Goal: Task Accomplishment & Management: Manage account settings

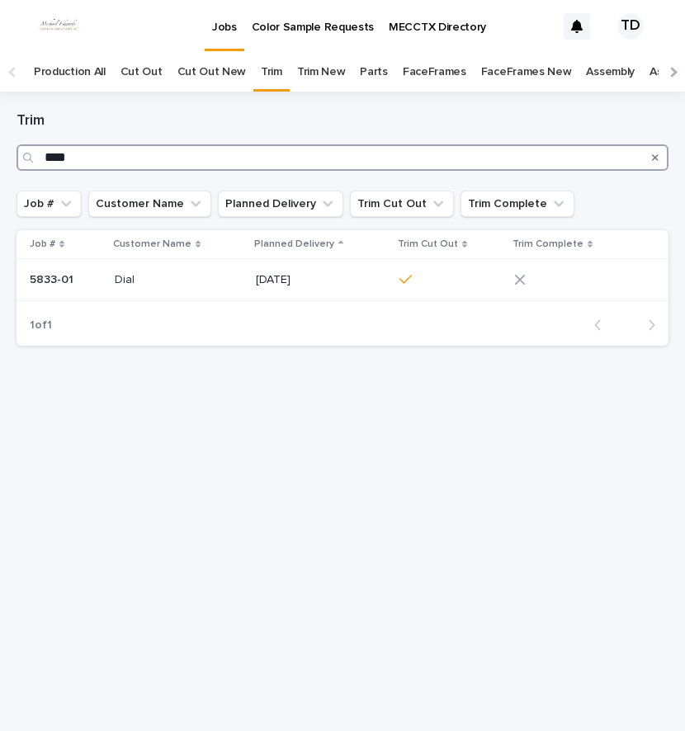
click at [77, 159] on input "****" at bounding box center [343, 157] width 652 height 26
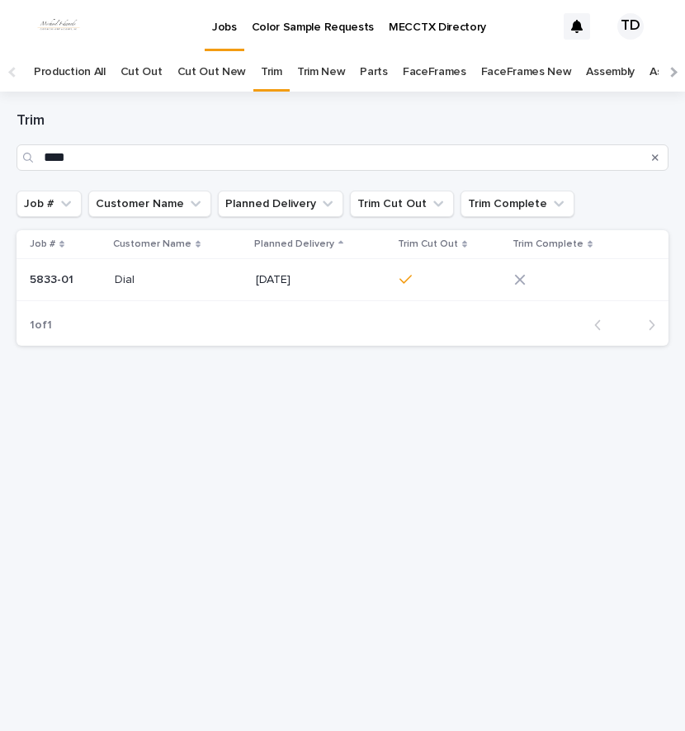
click at [479, 267] on div at bounding box center [451, 280] width 102 height 28
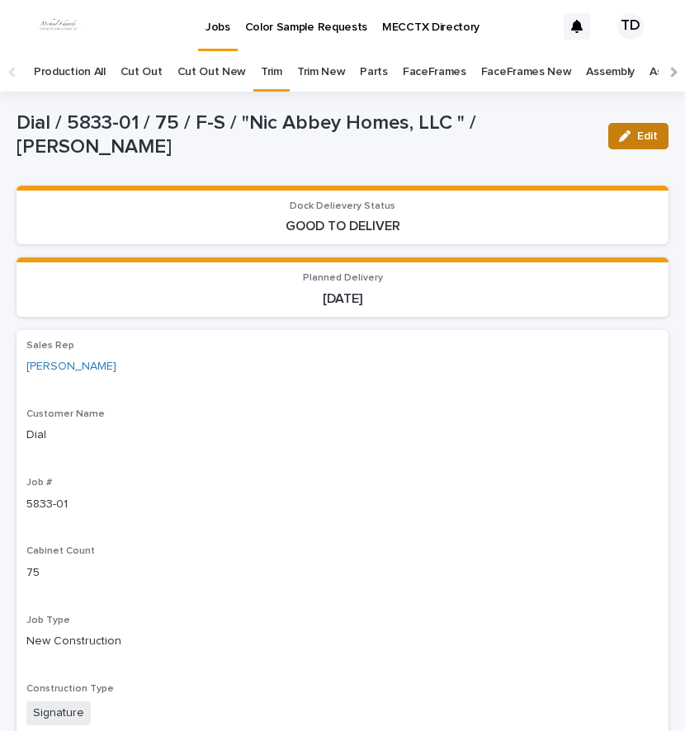
click at [637, 139] on span "Edit" at bounding box center [647, 136] width 21 height 12
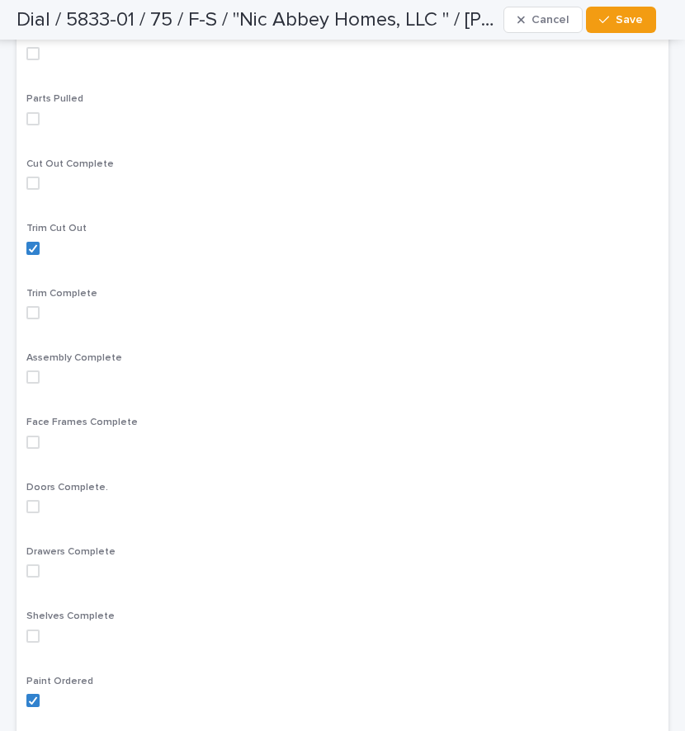
scroll to position [1073, 0]
click at [35, 312] on span at bounding box center [32, 311] width 13 height 13
click at [30, 312] on icon at bounding box center [33, 312] width 10 height 8
click at [622, 25] on span "Save" at bounding box center [629, 20] width 27 height 12
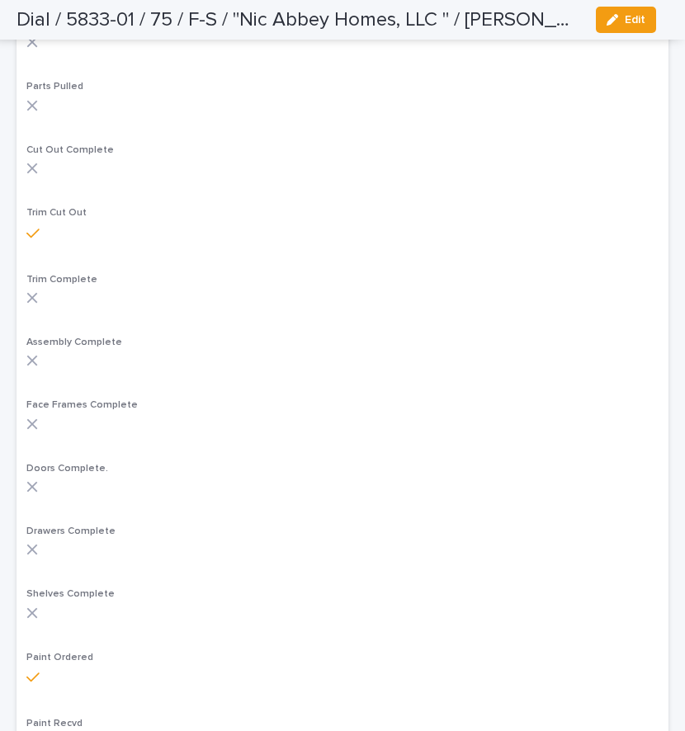
scroll to position [1019, 0]
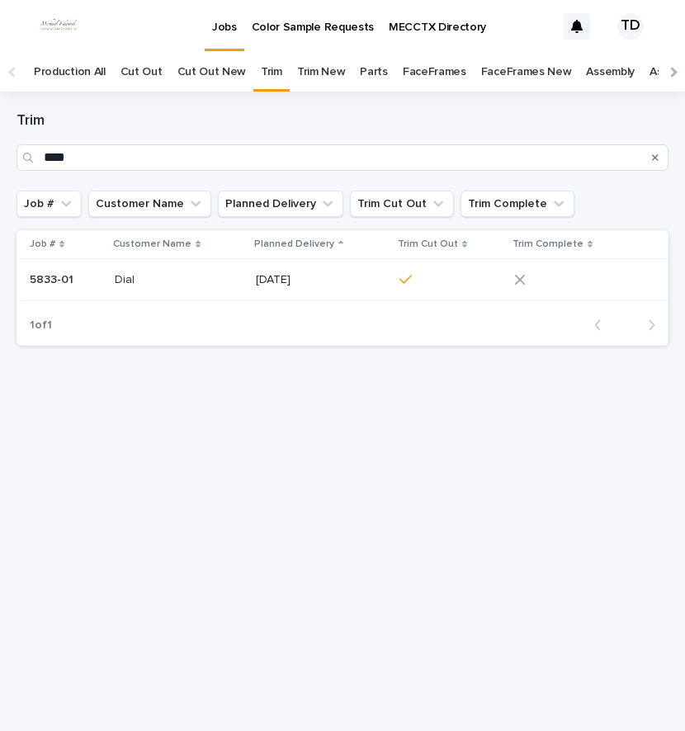
click at [656, 158] on icon "Search" at bounding box center [655, 157] width 7 height 7
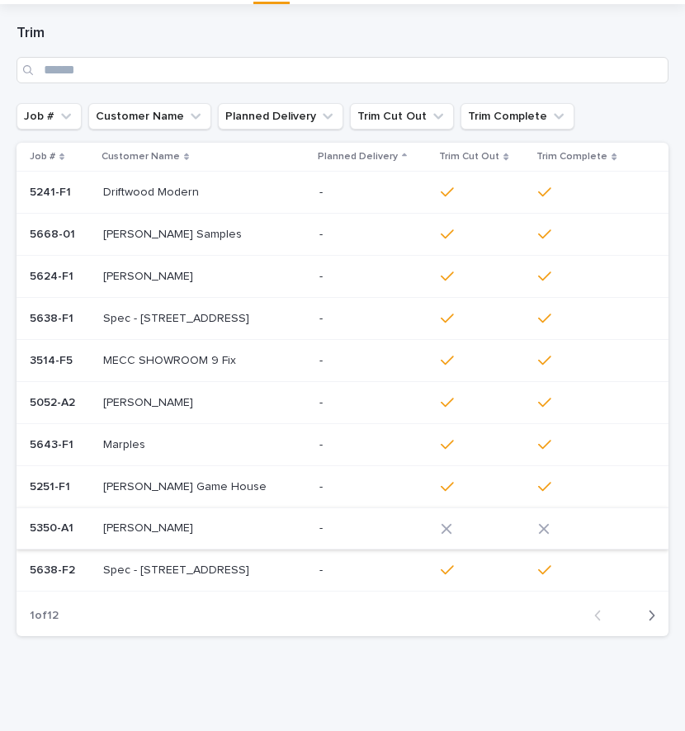
scroll to position [88, 0]
click at [648, 613] on icon "button" at bounding box center [651, 615] width 7 height 15
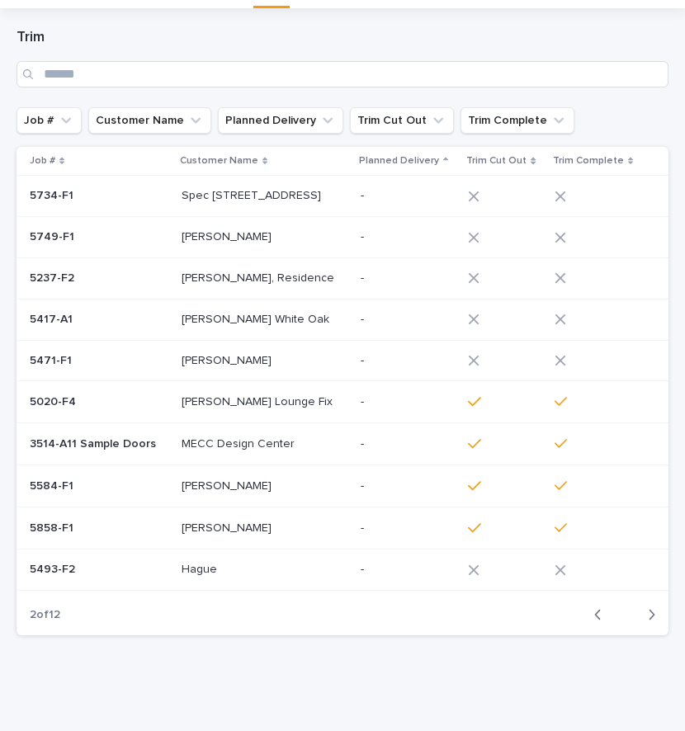
scroll to position [83, 0]
click at [650, 614] on icon "button" at bounding box center [653, 615] width 6 height 10
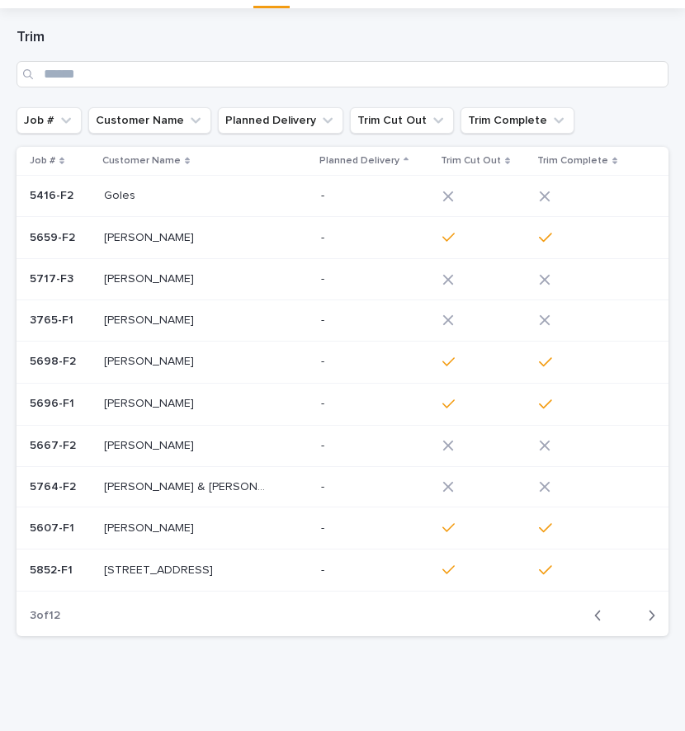
click at [648, 615] on icon "button" at bounding box center [651, 615] width 7 height 15
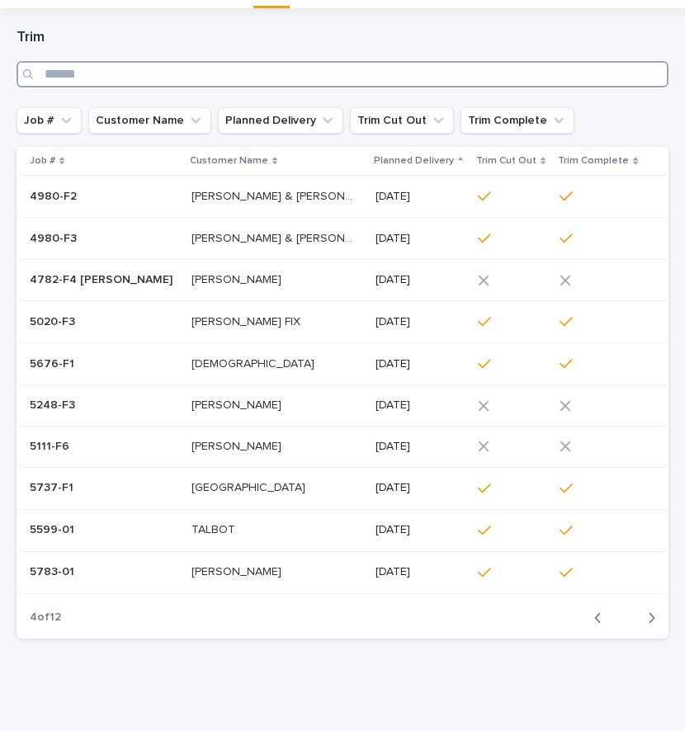
click at [64, 78] on input "Search" at bounding box center [343, 74] width 652 height 26
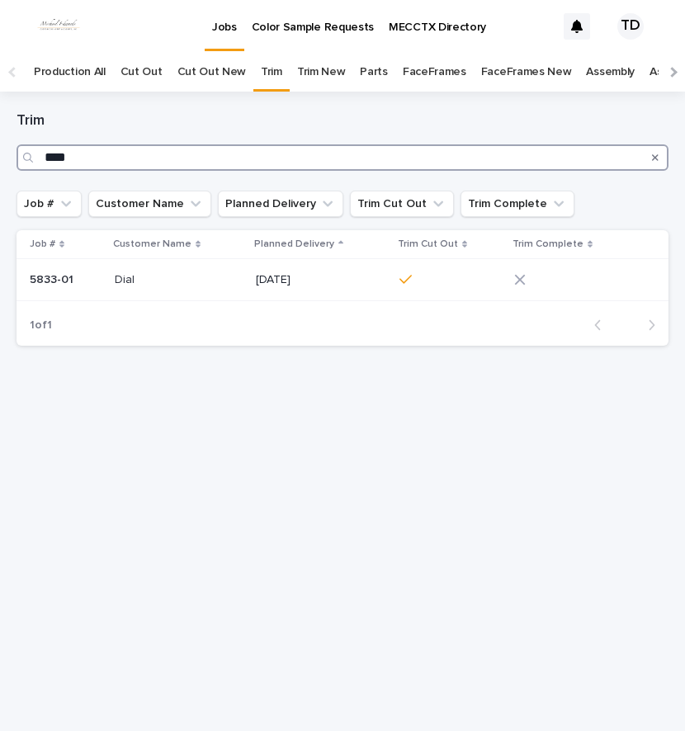
click at [44, 154] on input "****" at bounding box center [343, 157] width 652 height 26
type input "*"
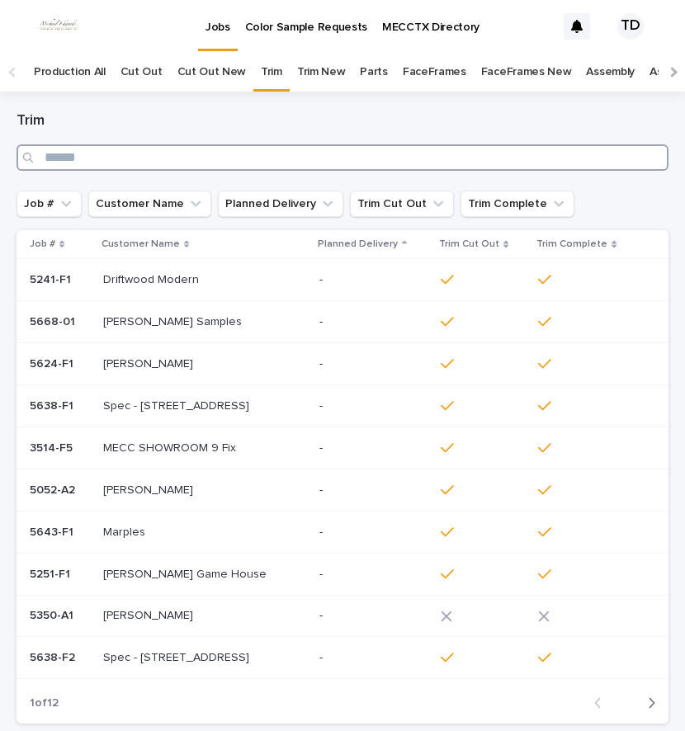
drag, startPoint x: 49, startPoint y: 157, endPoint x: 60, endPoint y: 153, distance: 12.3
click at [49, 156] on input "Search" at bounding box center [343, 157] width 652 height 26
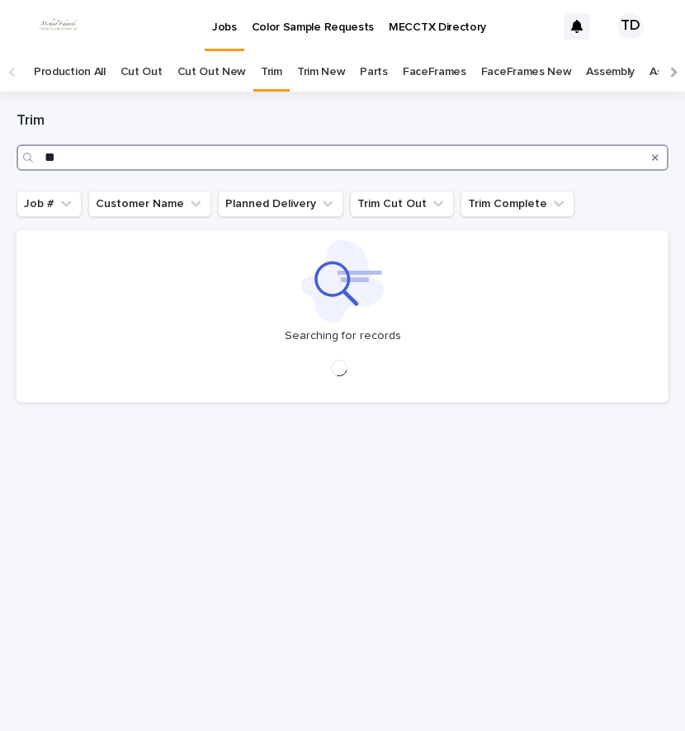
type input "*"
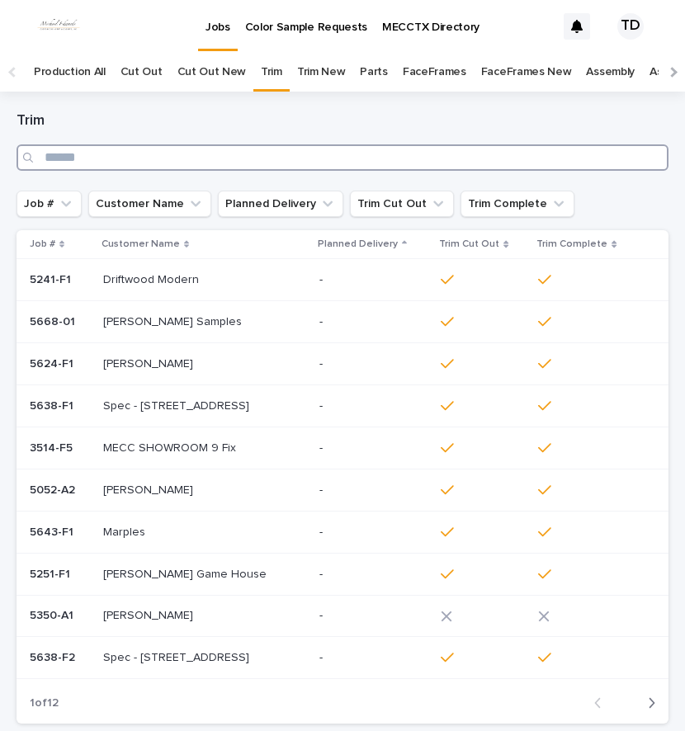
click at [78, 163] on input "Search" at bounding box center [343, 157] width 652 height 26
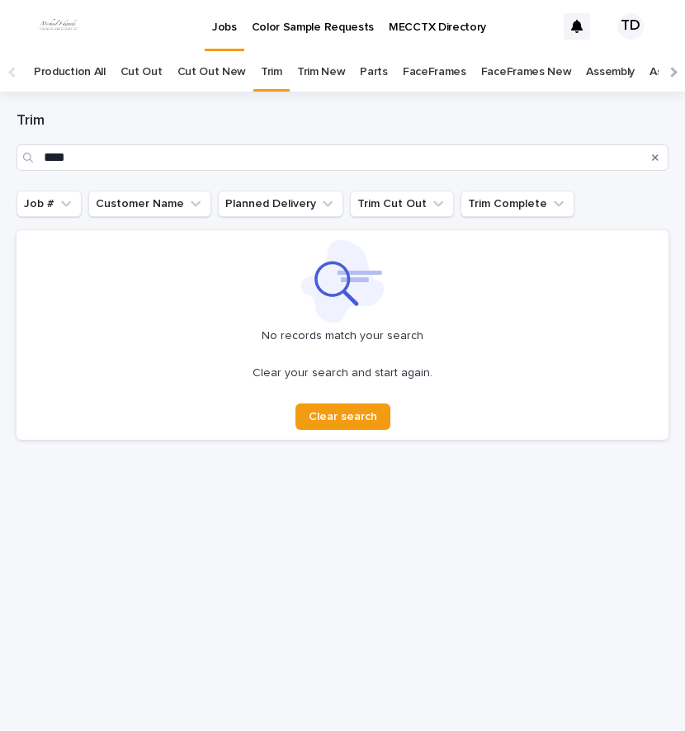
click at [42, 149] on div "Search" at bounding box center [30, 157] width 26 height 26
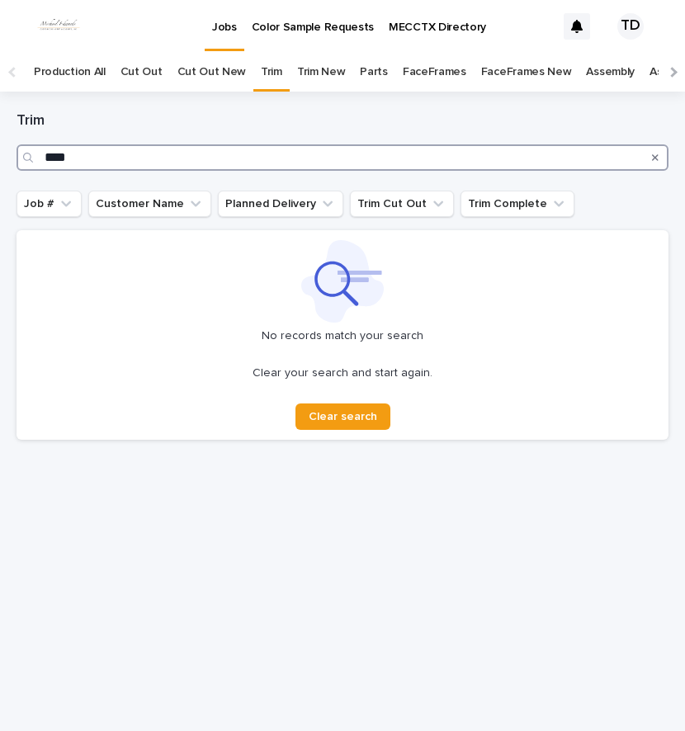
click at [49, 153] on input "****" at bounding box center [343, 157] width 652 height 26
click at [45, 158] on input "****" at bounding box center [343, 157] width 652 height 26
click at [74, 154] on input "**" at bounding box center [343, 157] width 652 height 26
type input "*"
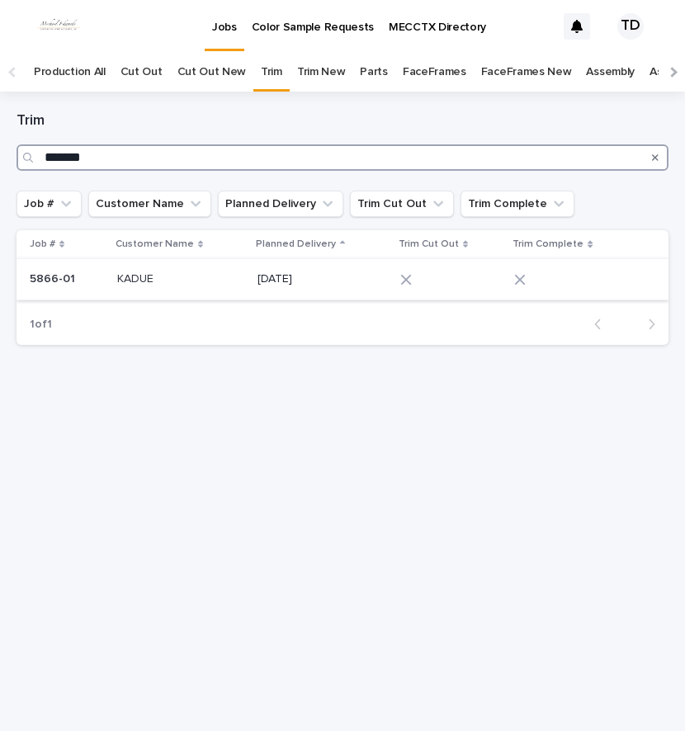
type input "*******"
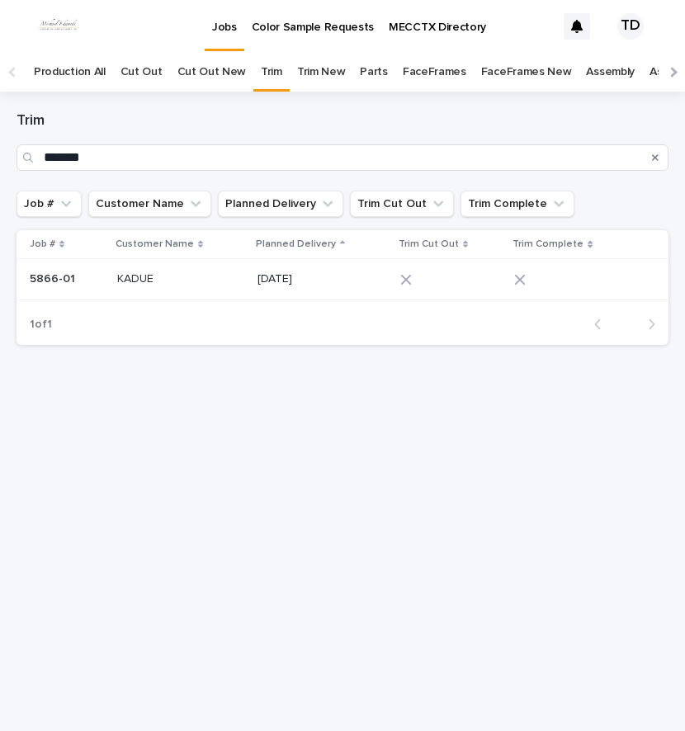
click at [521, 278] on icon at bounding box center [520, 280] width 12 height 12
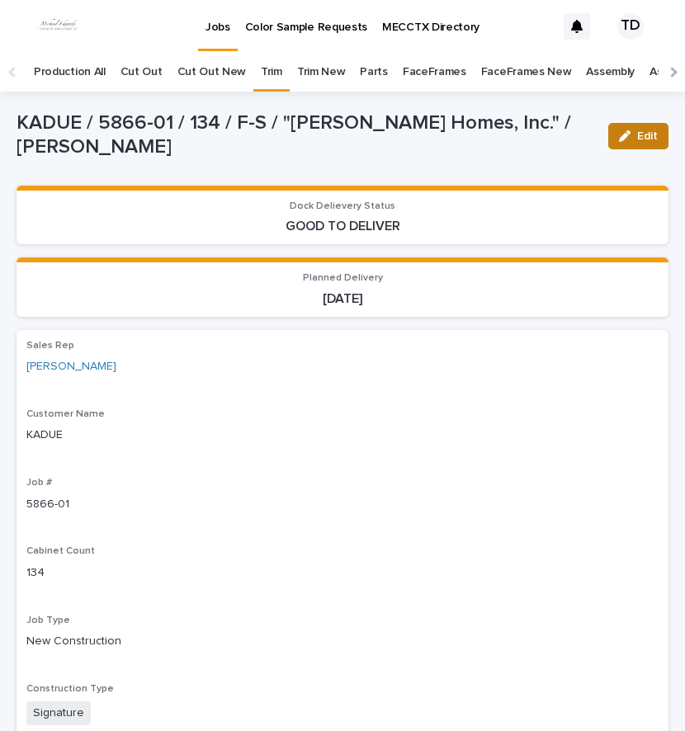
click at [620, 138] on div "button" at bounding box center [628, 136] width 18 height 12
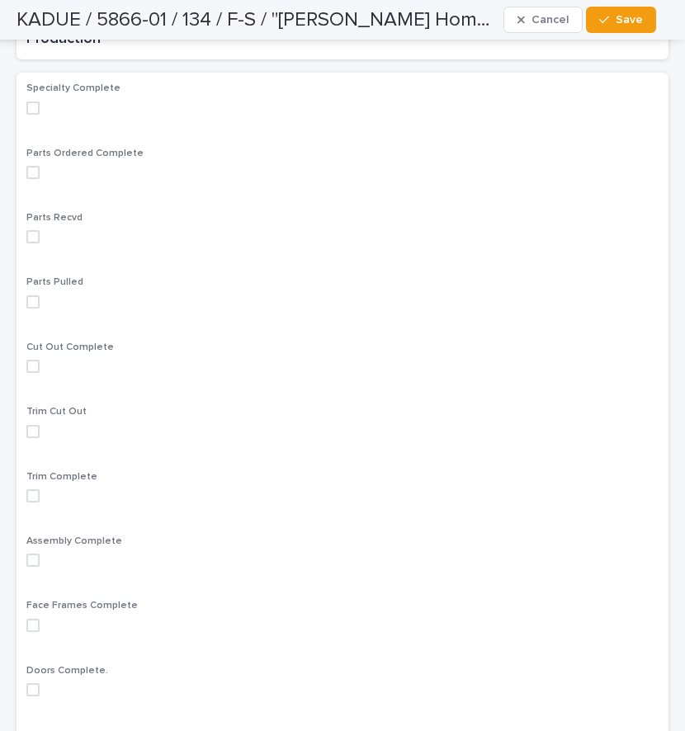
scroll to position [991, 0]
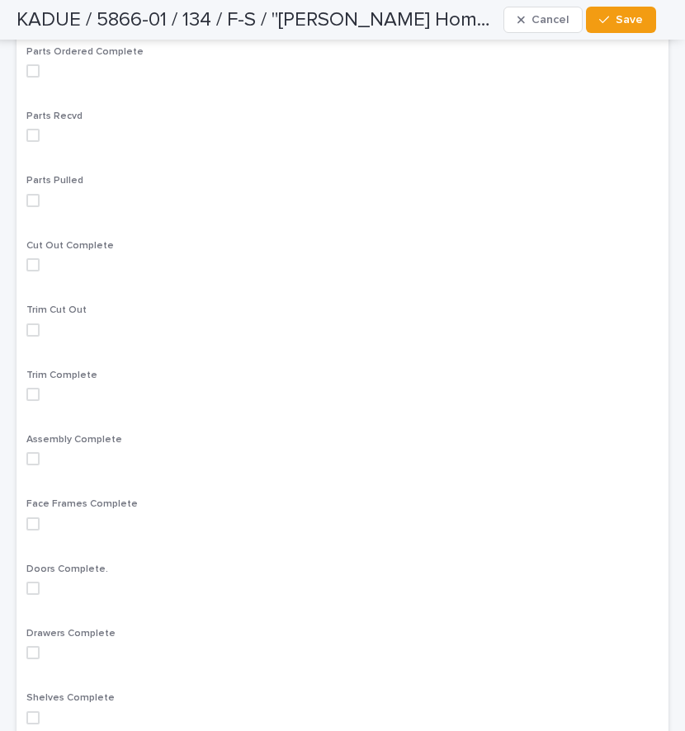
click at [28, 324] on span at bounding box center [32, 330] width 13 height 13
click at [629, 19] on span "Save" at bounding box center [629, 20] width 27 height 12
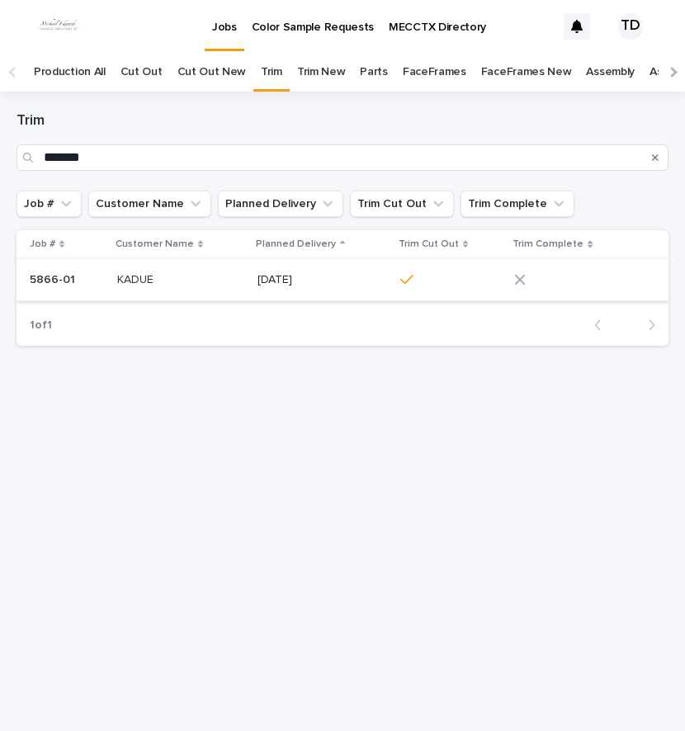
drag, startPoint x: 408, startPoint y: 280, endPoint x: 310, endPoint y: 410, distance: 163.3
click at [312, 419] on div "Loading... Saving… Loading... Saving… Trim ******* Job # Customer Name Planned …" at bounding box center [342, 391] width 669 height 599
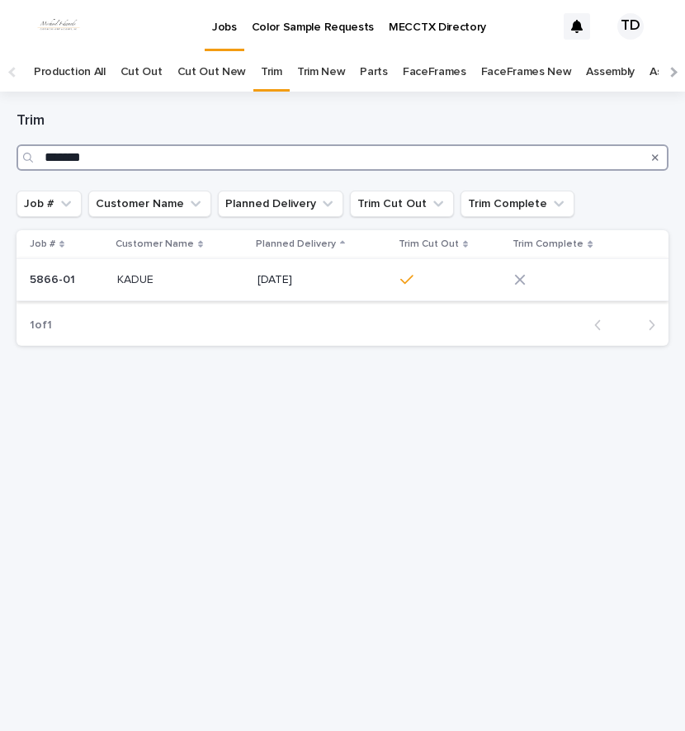
click at [165, 159] on input "*******" at bounding box center [343, 157] width 652 height 26
click at [159, 156] on input "*******" at bounding box center [343, 157] width 652 height 26
type input "*"
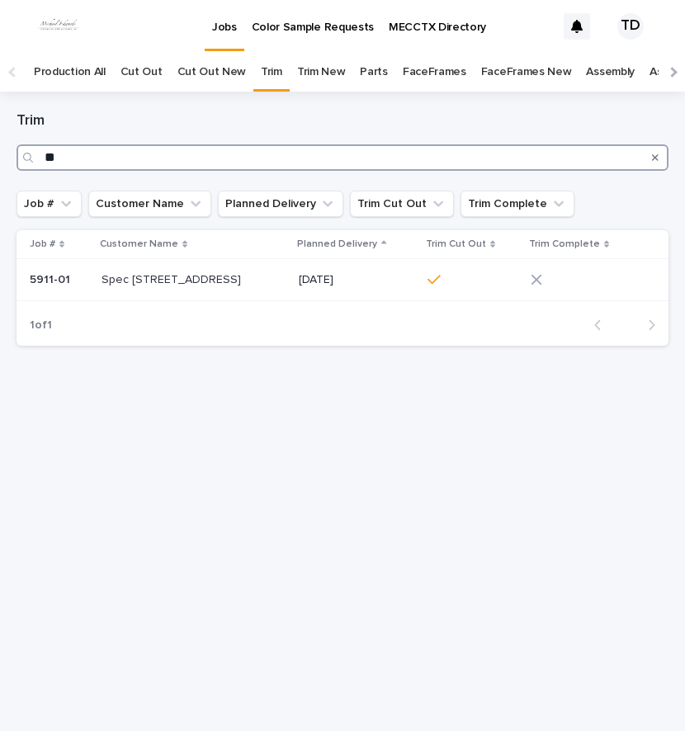
type input "*"
type input "****"
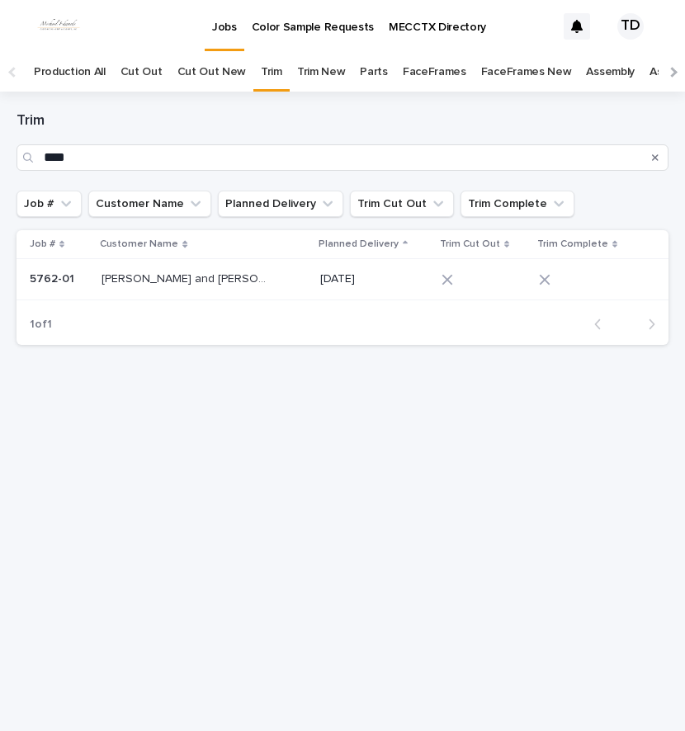
click at [442, 274] on icon at bounding box center [448, 280] width 12 height 12
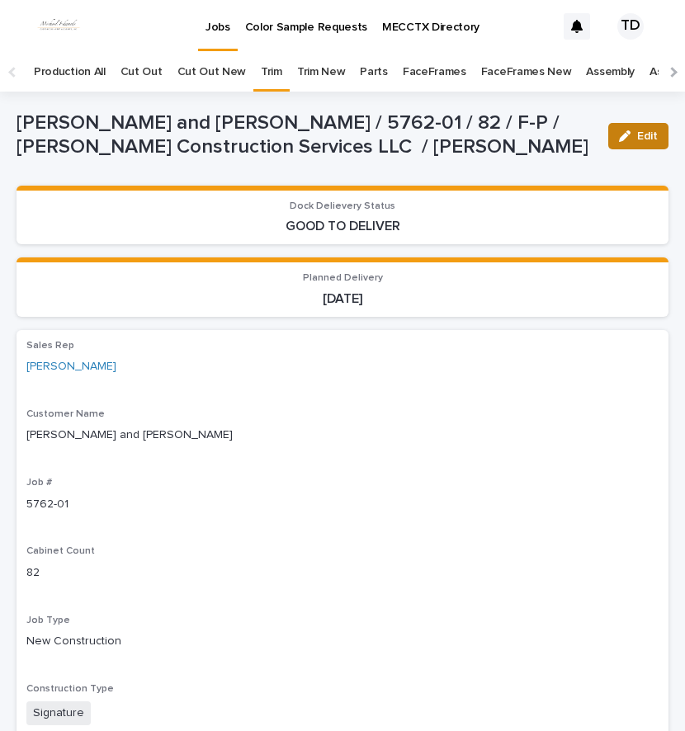
click at [623, 131] on div "button" at bounding box center [628, 136] width 18 height 12
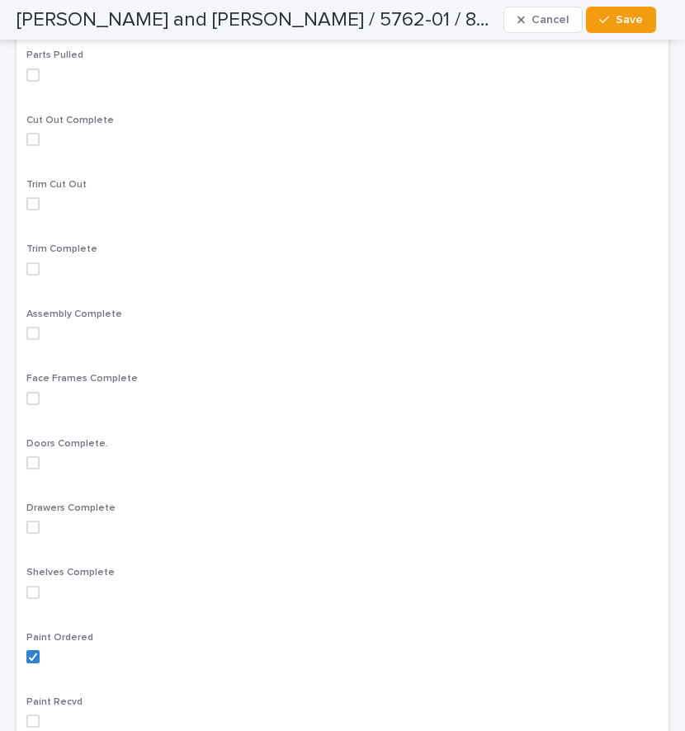
scroll to position [1156, 0]
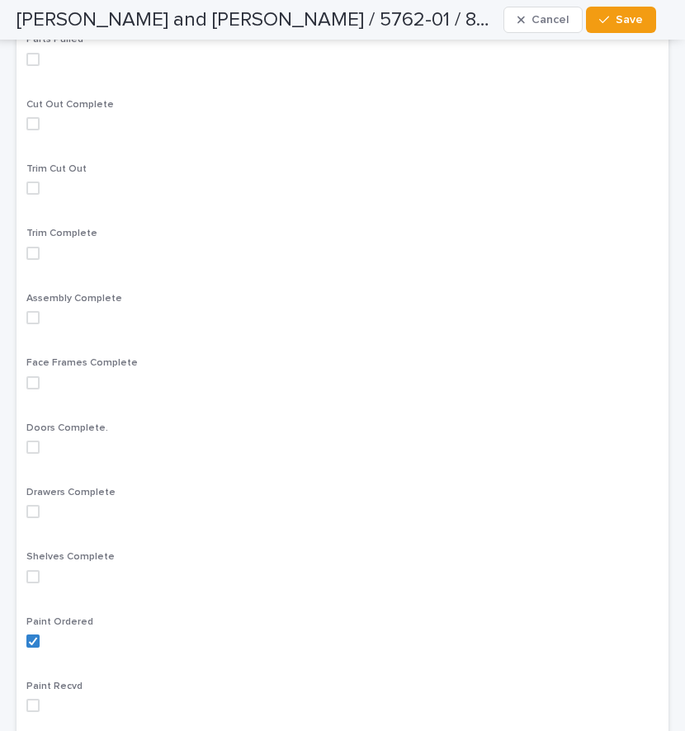
click at [31, 182] on span at bounding box center [32, 188] width 13 height 13
click at [614, 23] on div "button" at bounding box center [607, 20] width 17 height 12
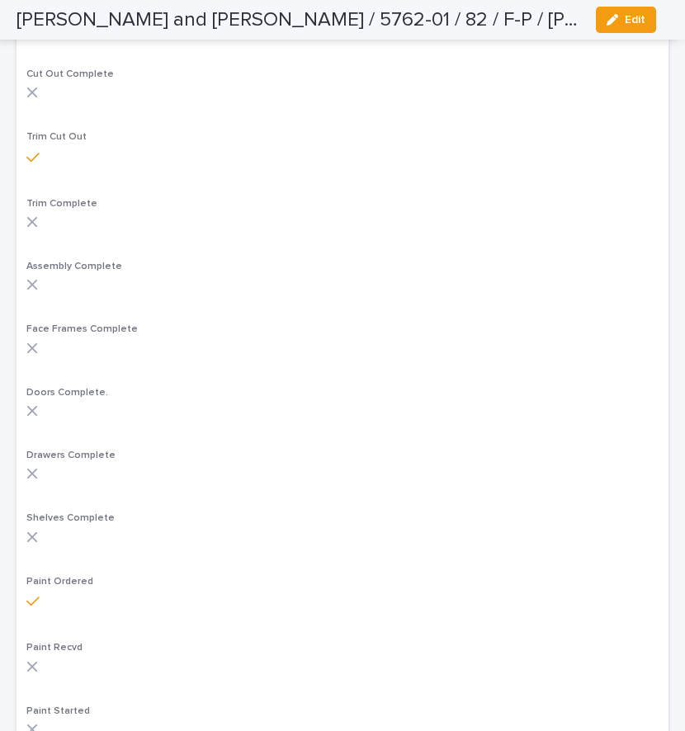
scroll to position [1105, 0]
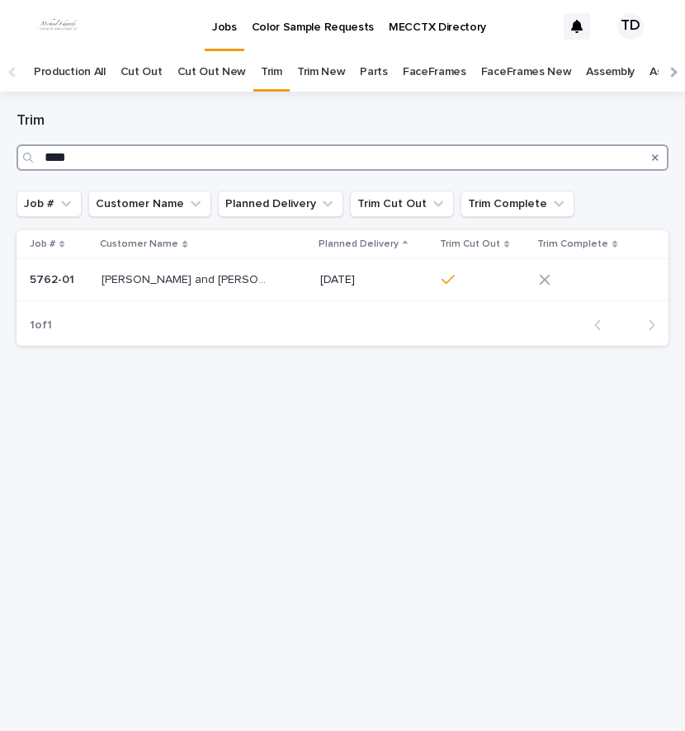
click at [265, 155] on input "****" at bounding box center [343, 157] width 652 height 26
type input "*"
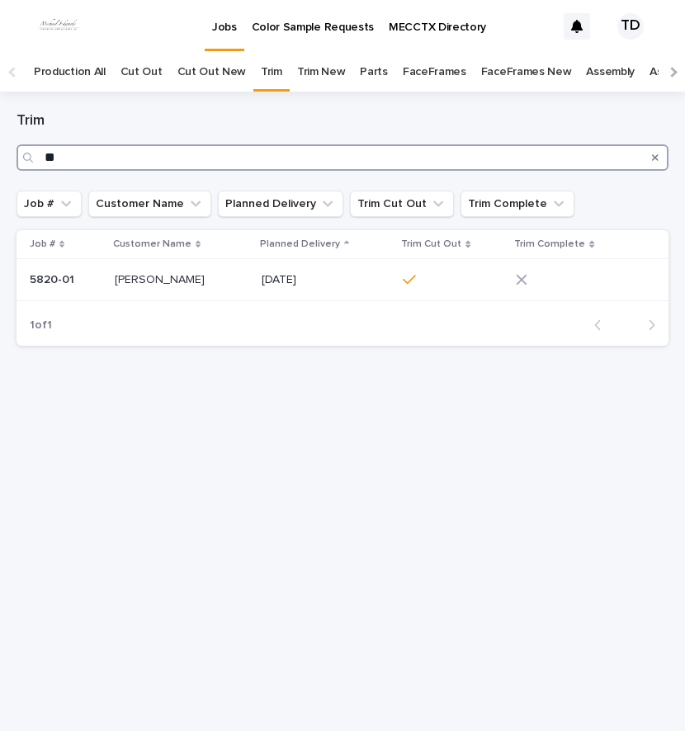
type input "*"
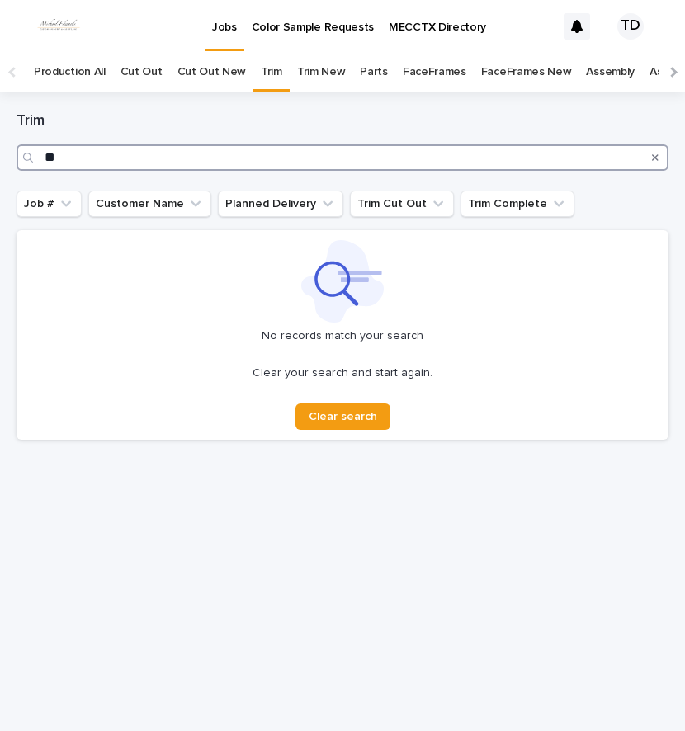
type input "*"
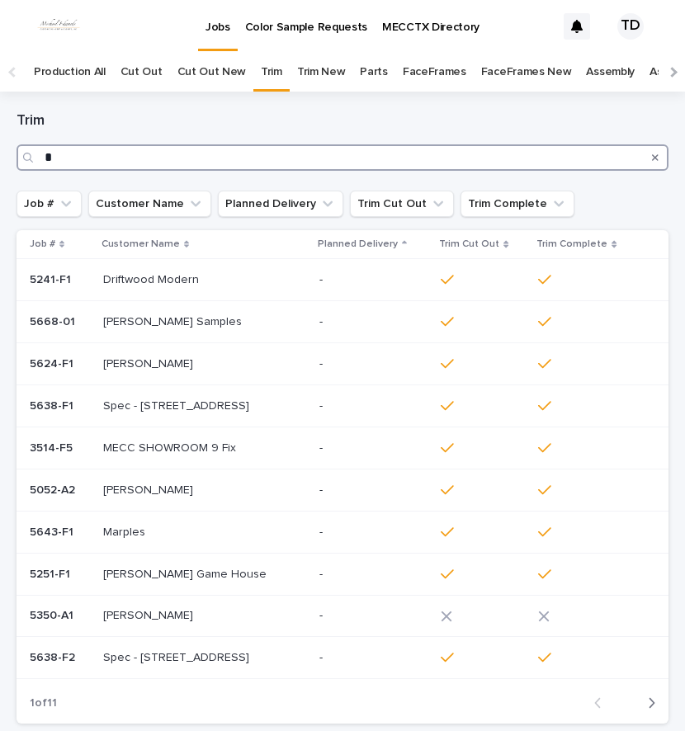
type input "*"
click at [166, 160] on input "*" at bounding box center [343, 157] width 652 height 26
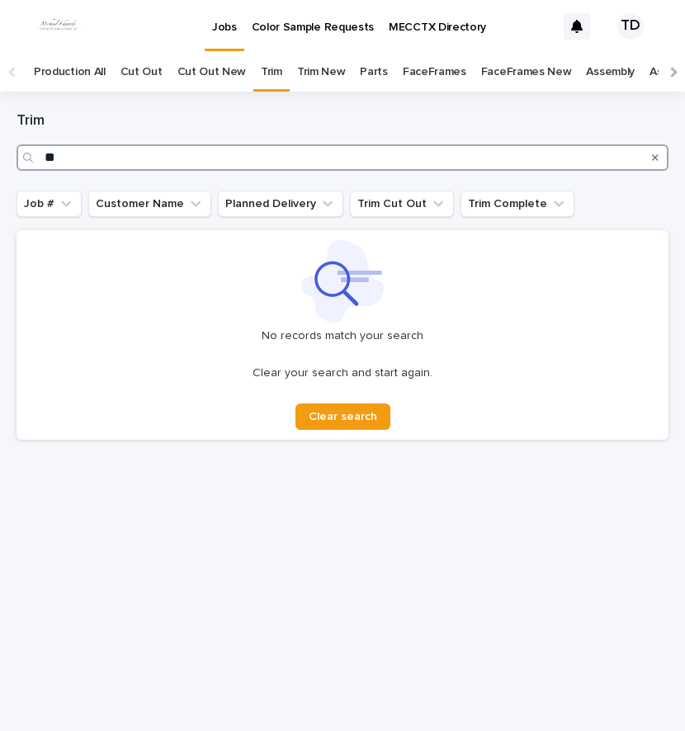
type input "*"
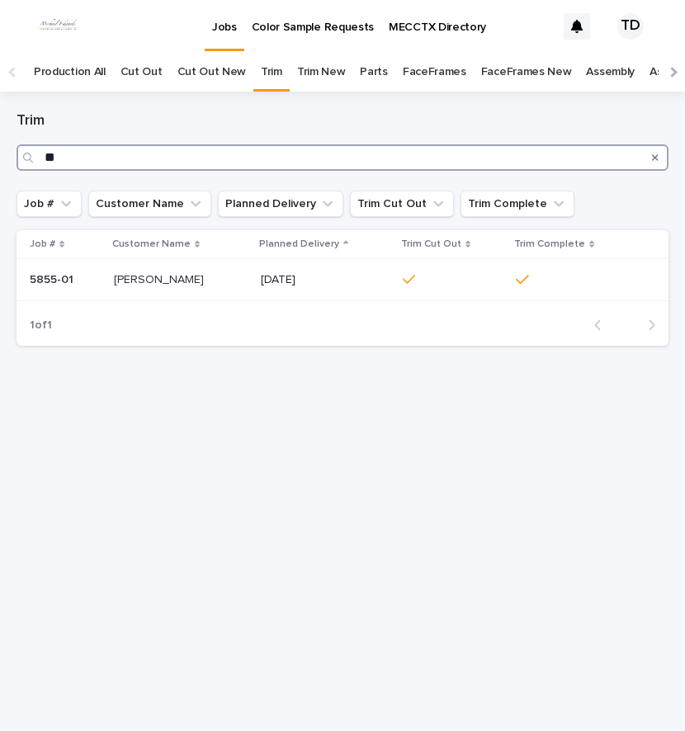
type input "*"
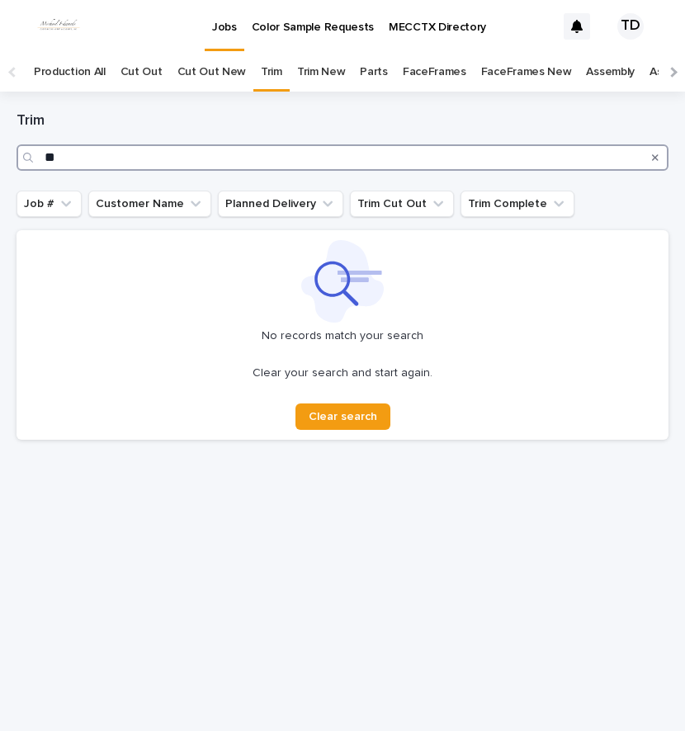
type input "*"
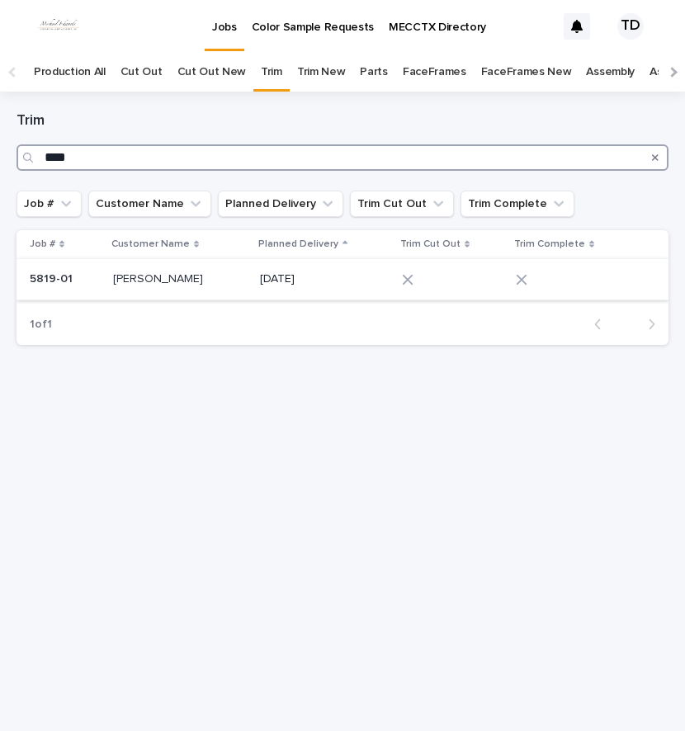
type input "****"
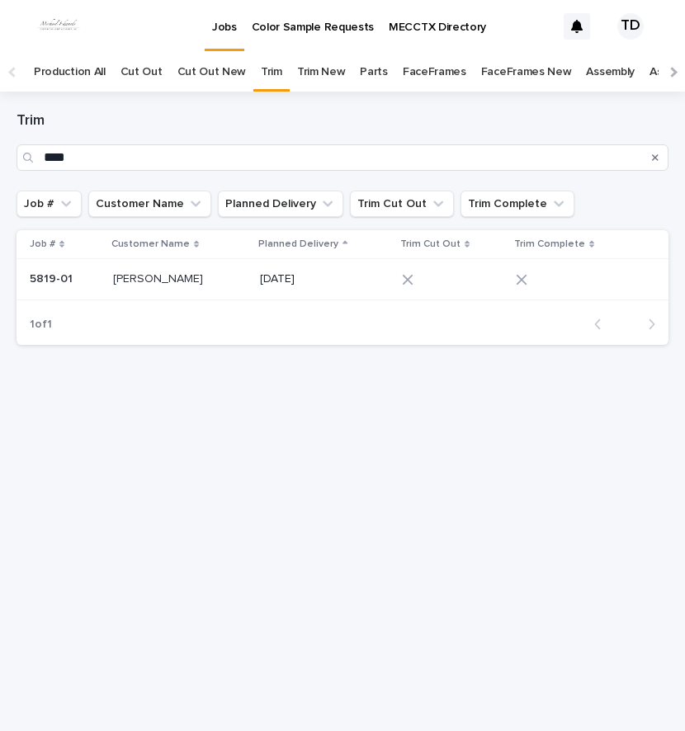
click at [416, 274] on div at bounding box center [443, 280] width 83 height 12
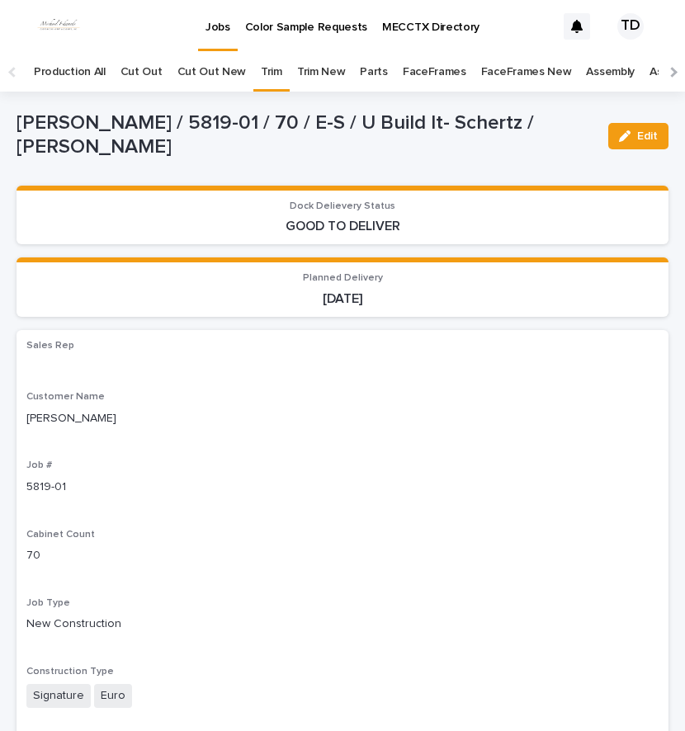
click at [636, 132] on button "Edit" at bounding box center [638, 136] width 60 height 26
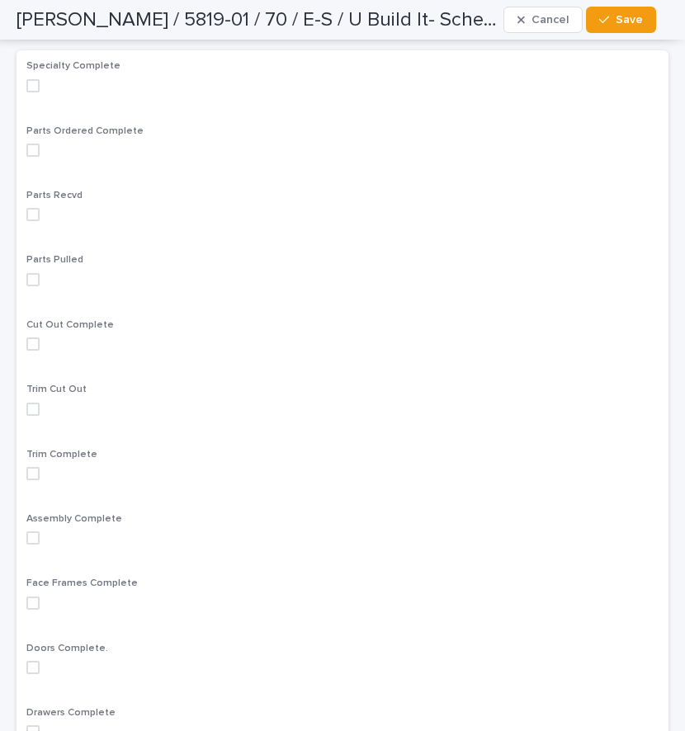
scroll to position [991, 0]
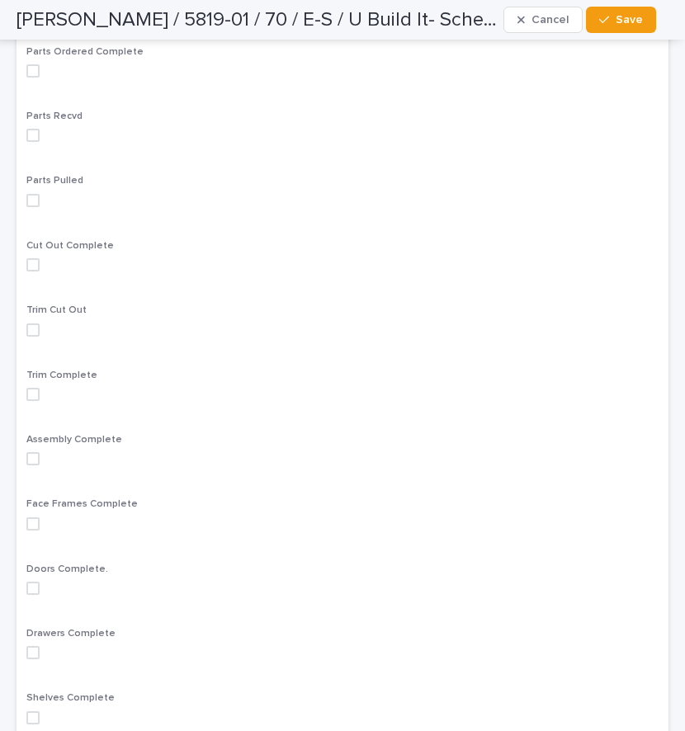
drag, startPoint x: 36, startPoint y: 325, endPoint x: 450, endPoint y: 118, distance: 463.4
click at [40, 324] on label at bounding box center [342, 330] width 632 height 13
click at [623, 10] on button "Save" at bounding box center [621, 20] width 70 height 26
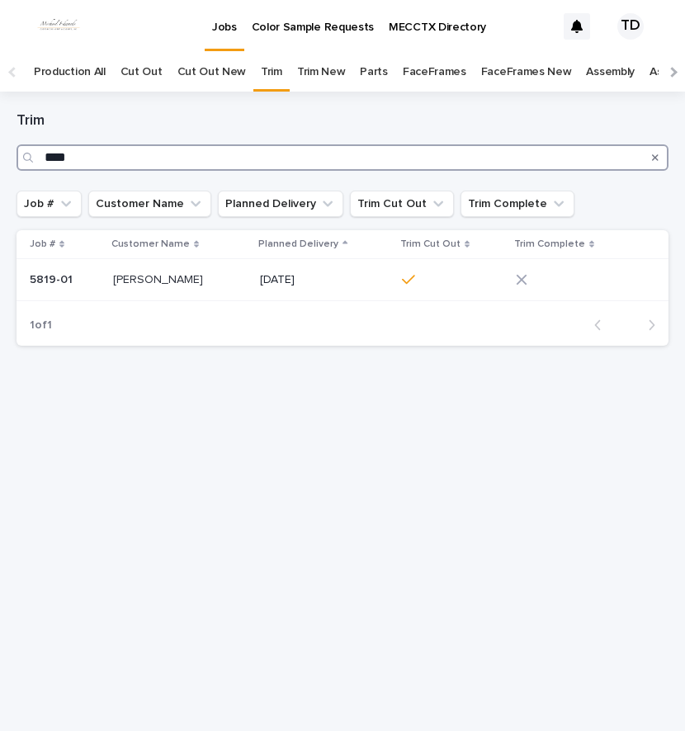
click at [105, 154] on input "****" at bounding box center [343, 157] width 652 height 26
type input "*"
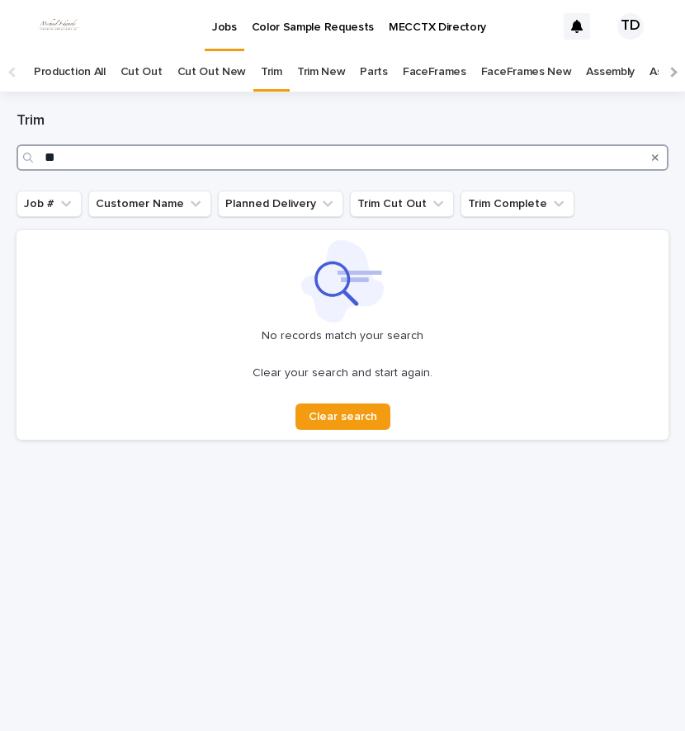
type input "*"
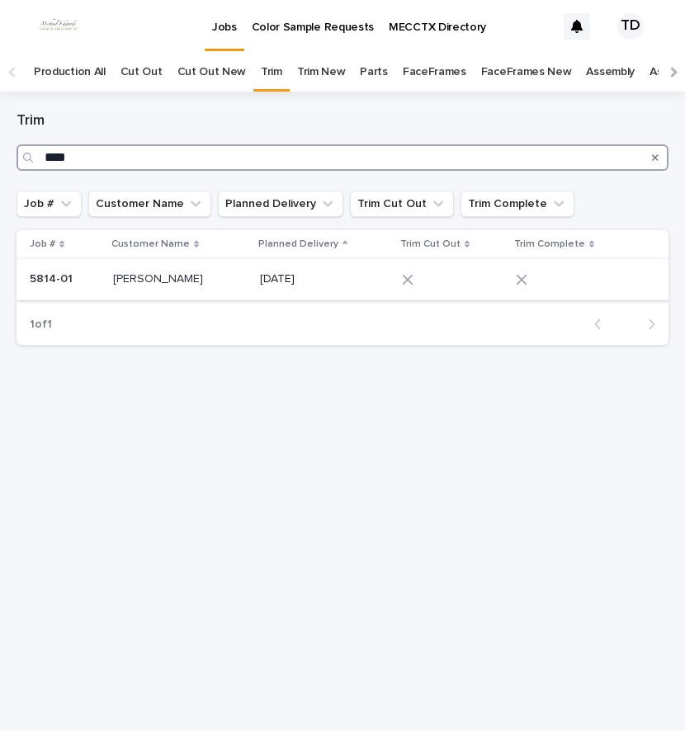
type input "****"
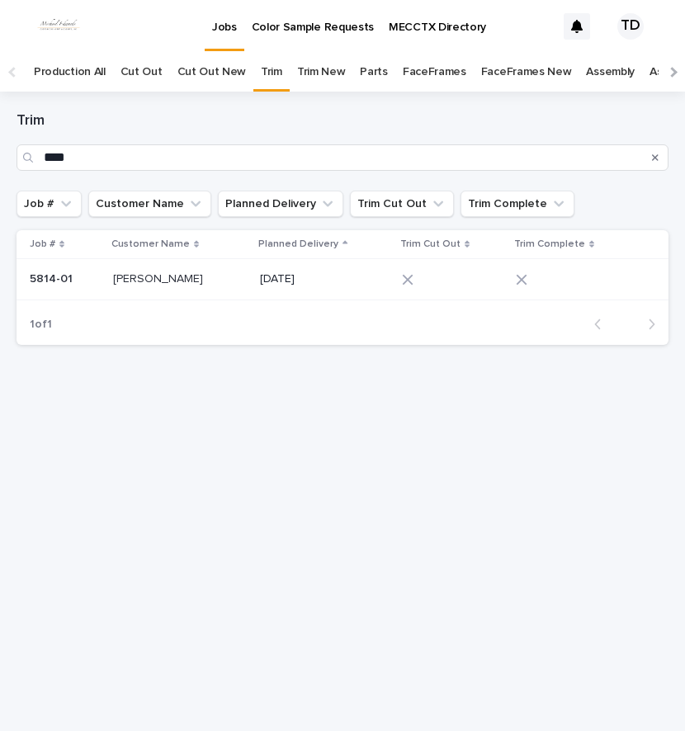
click at [404, 284] on icon at bounding box center [408, 280] width 12 height 12
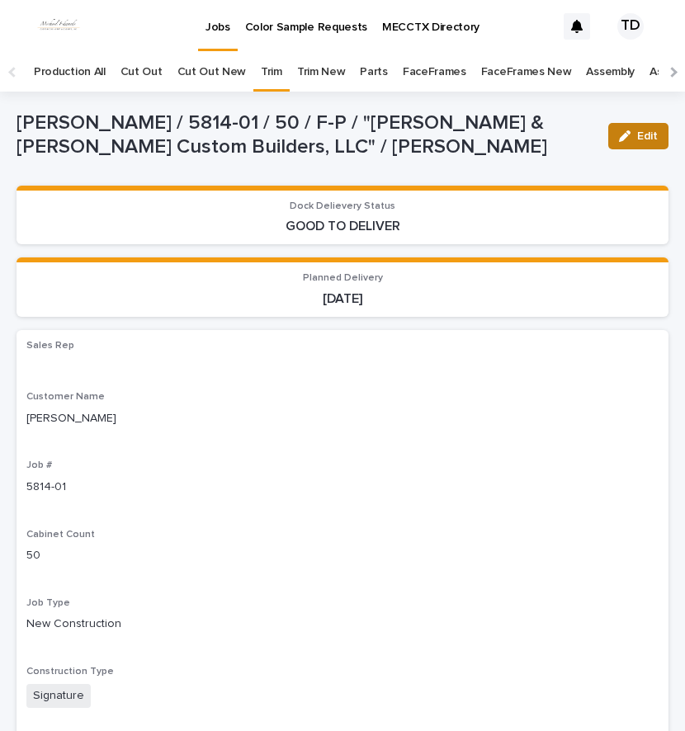
click at [637, 132] on span "Edit" at bounding box center [647, 136] width 21 height 12
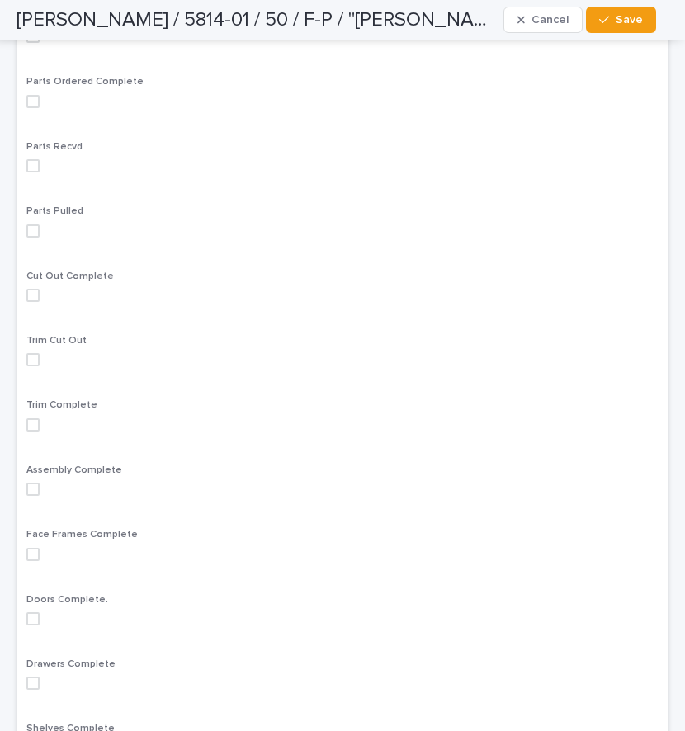
scroll to position [991, 0]
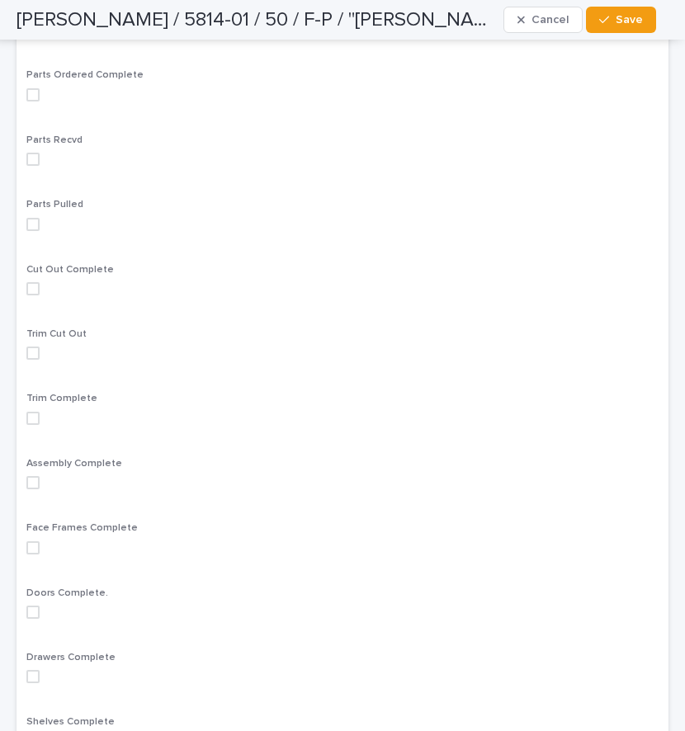
click at [31, 347] on span at bounding box center [32, 353] width 13 height 13
click at [613, 27] on button "Save" at bounding box center [621, 20] width 70 height 26
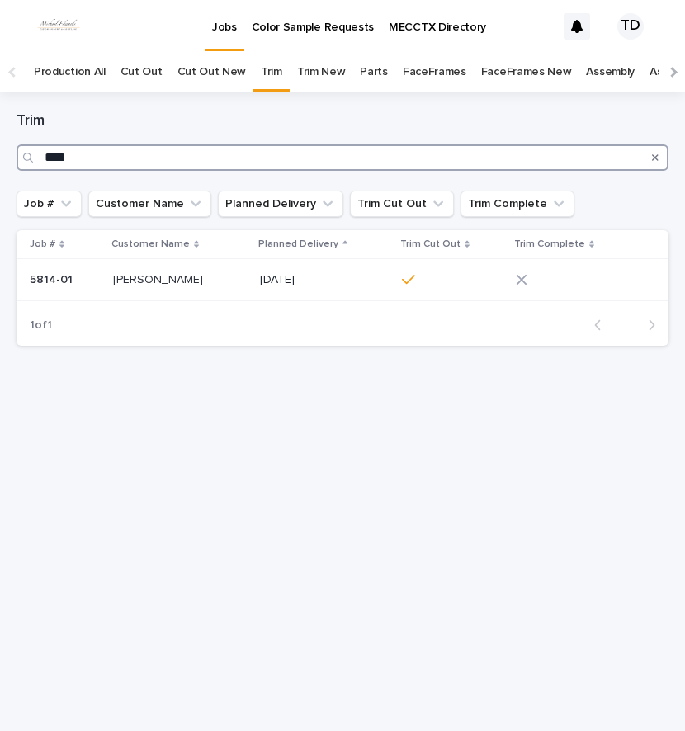
click at [85, 166] on input "****" at bounding box center [343, 157] width 652 height 26
type input "*"
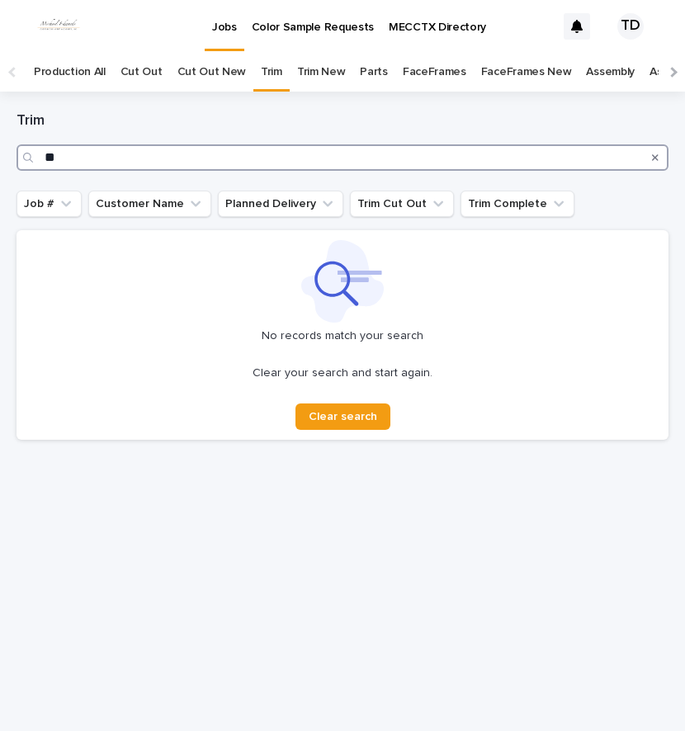
type input "*"
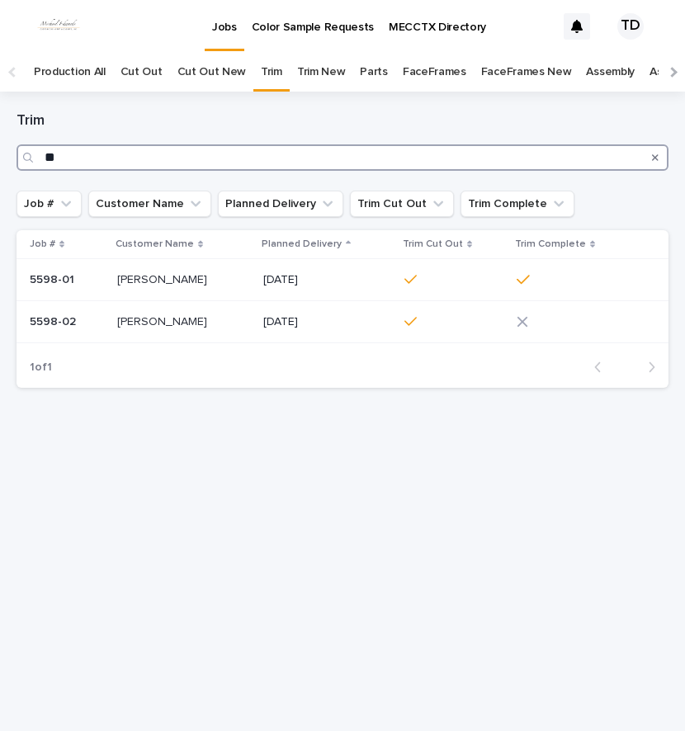
type input "*"
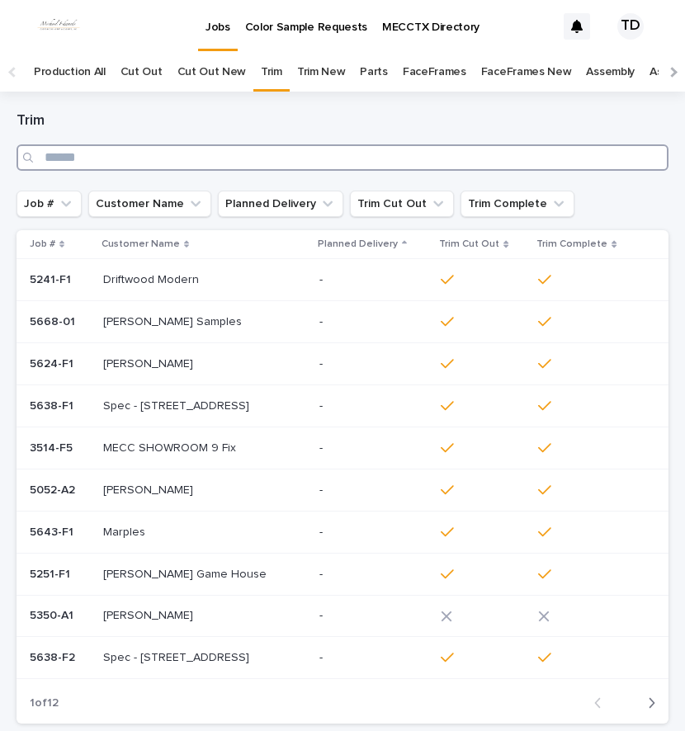
click at [66, 162] on input "Search" at bounding box center [343, 157] width 652 height 26
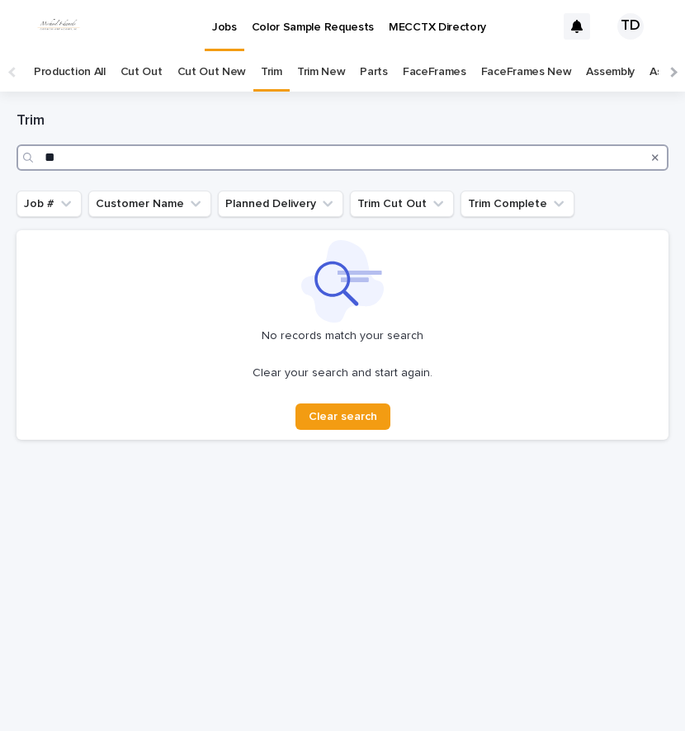
type input "*"
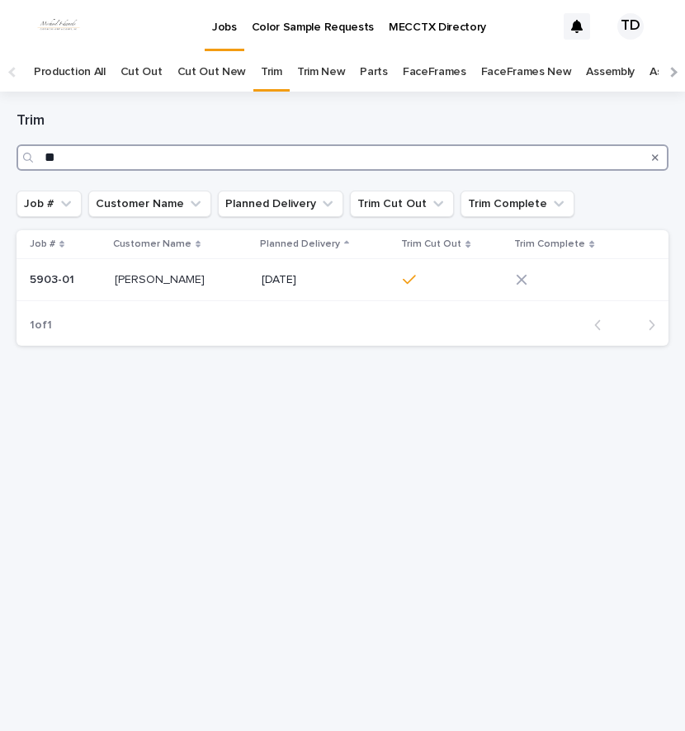
type input "*"
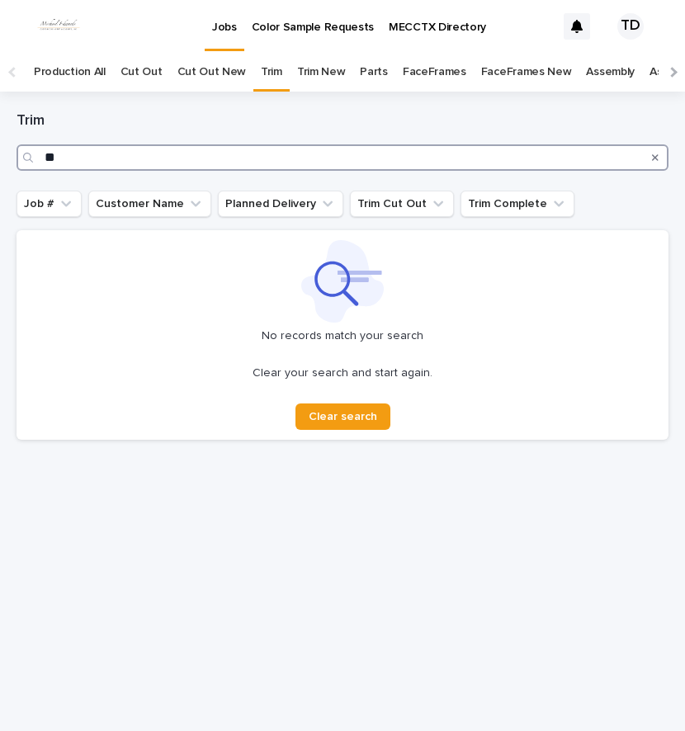
type input "*"
